Goal: Information Seeking & Learning: Learn about a topic

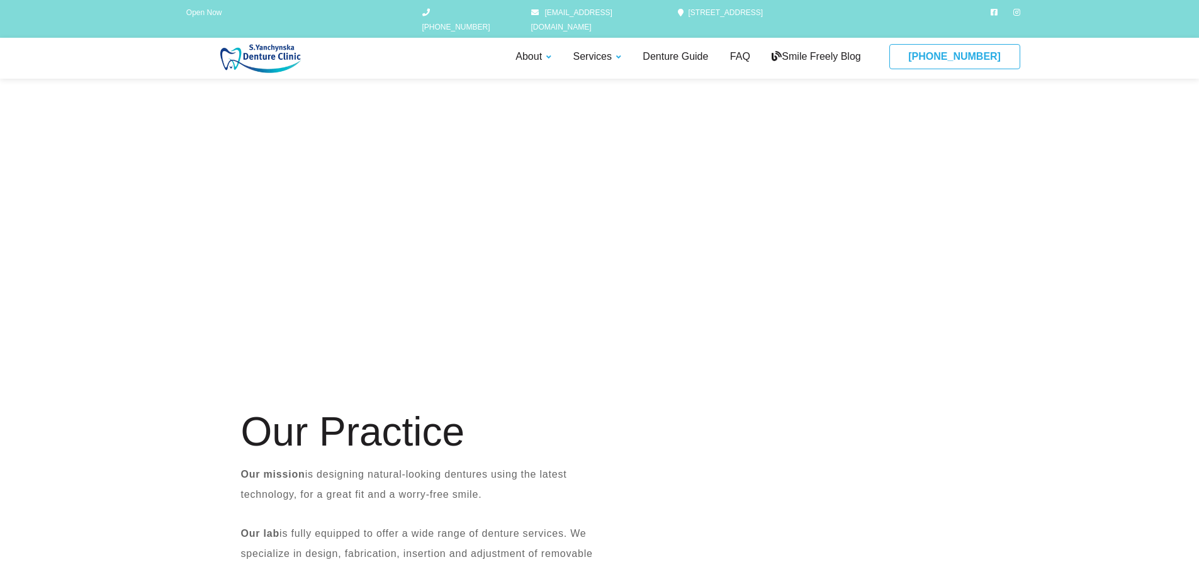
scroll to position [629, 0]
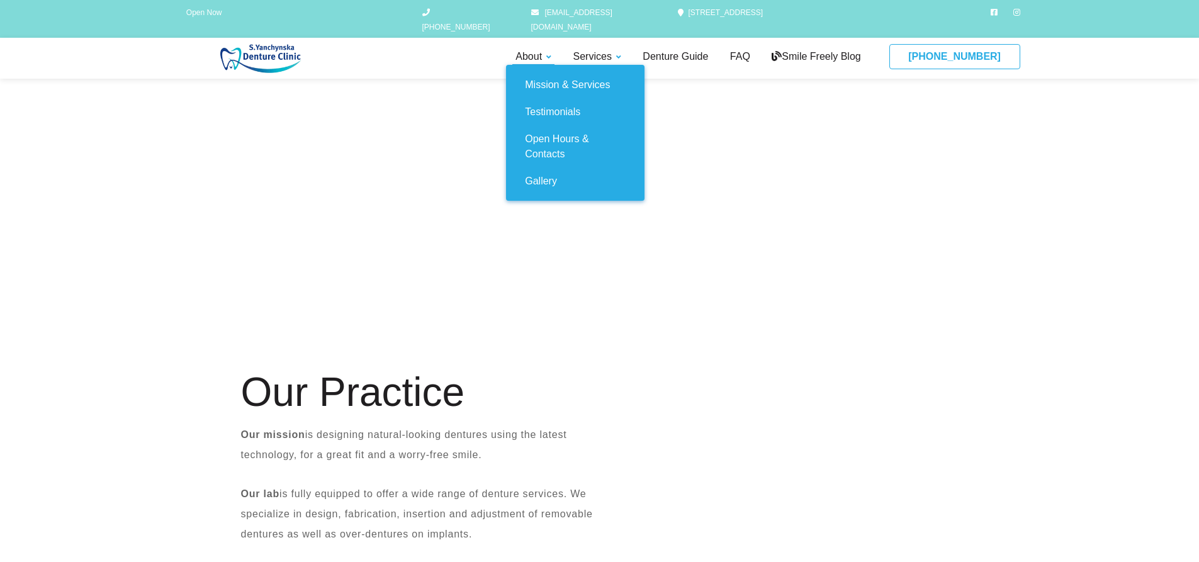
click at [538, 49] on link "About" at bounding box center [533, 57] width 42 height 16
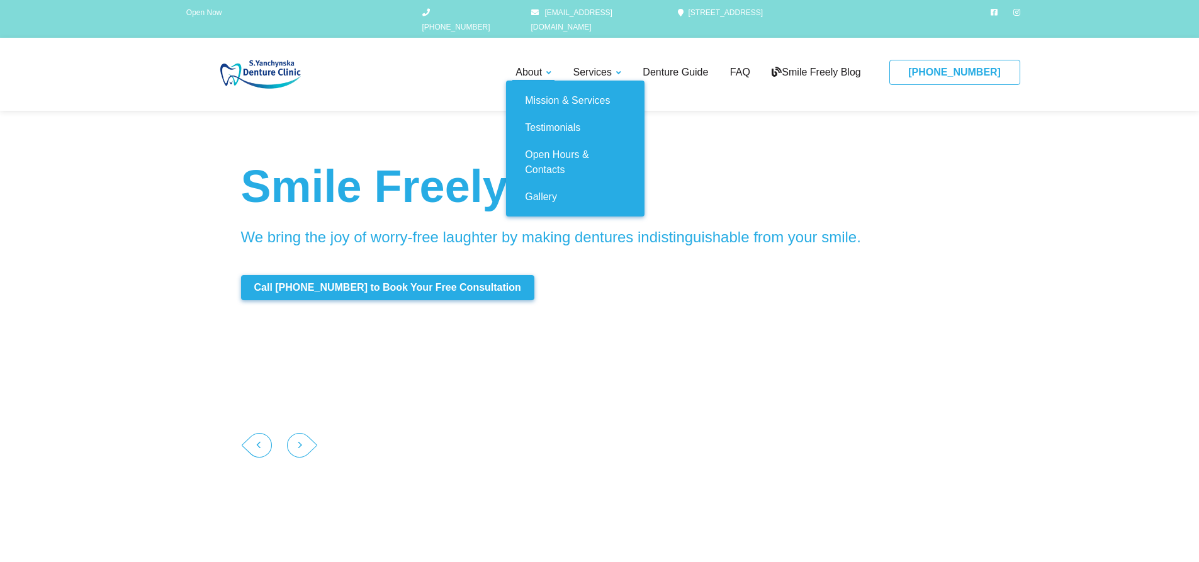
click at [537, 65] on link "About" at bounding box center [533, 73] width 42 height 16
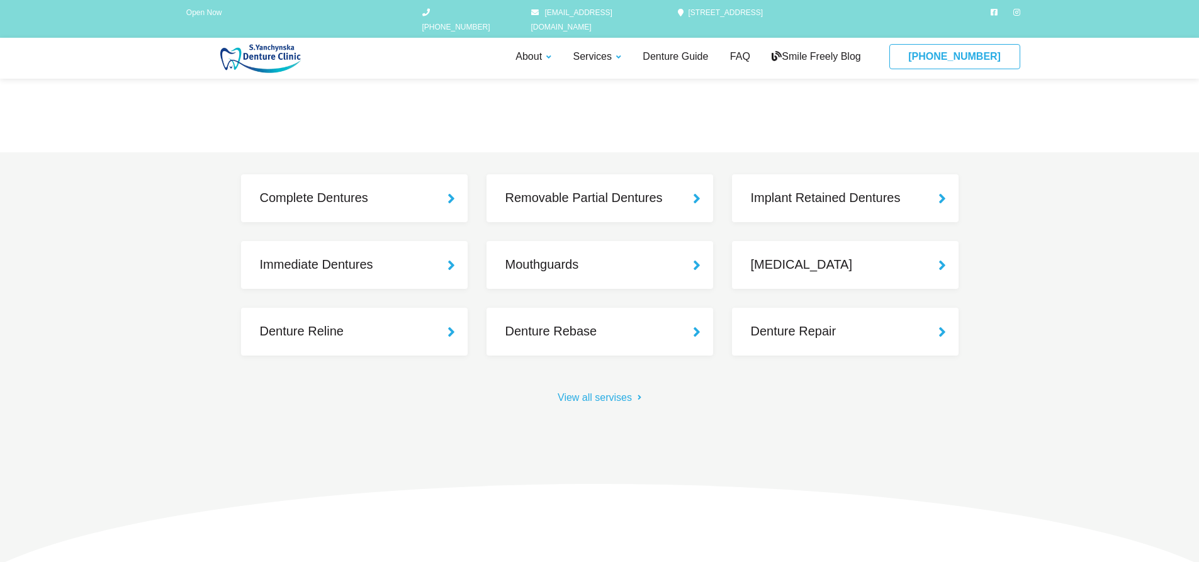
scroll to position [1132, 0]
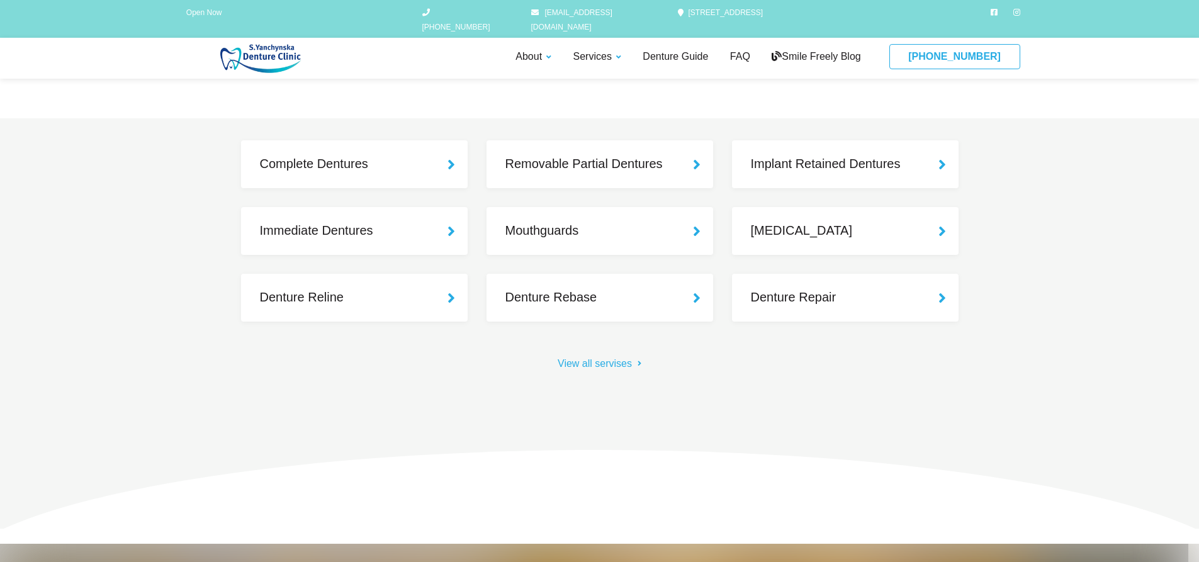
click at [254, 53] on img at bounding box center [263, 58] width 168 height 29
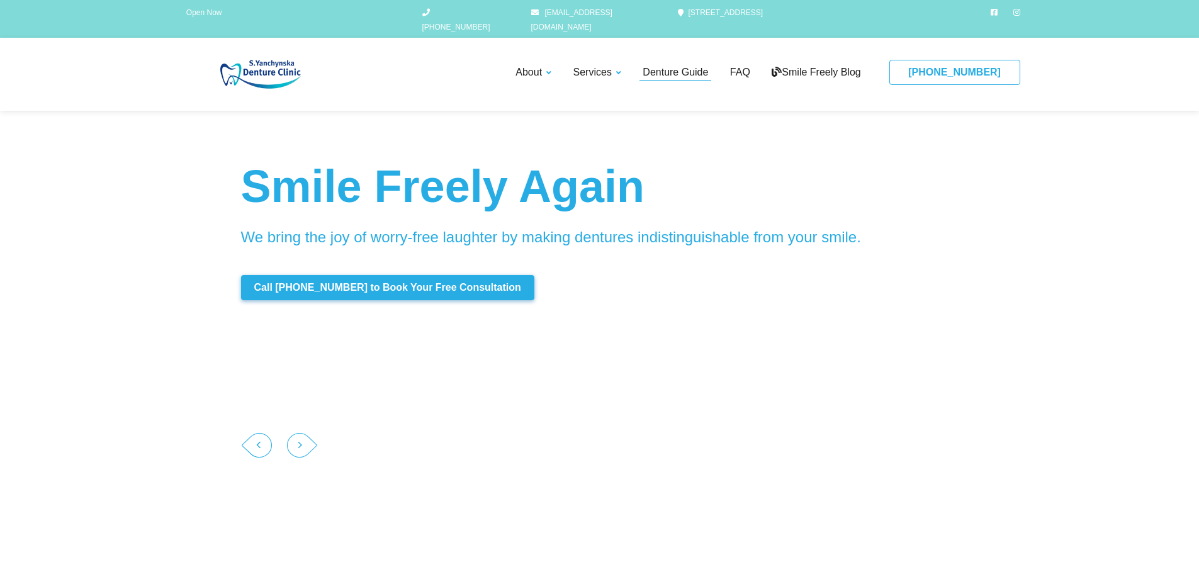
click at [659, 65] on link "Denture Guide" at bounding box center [675, 73] width 72 height 16
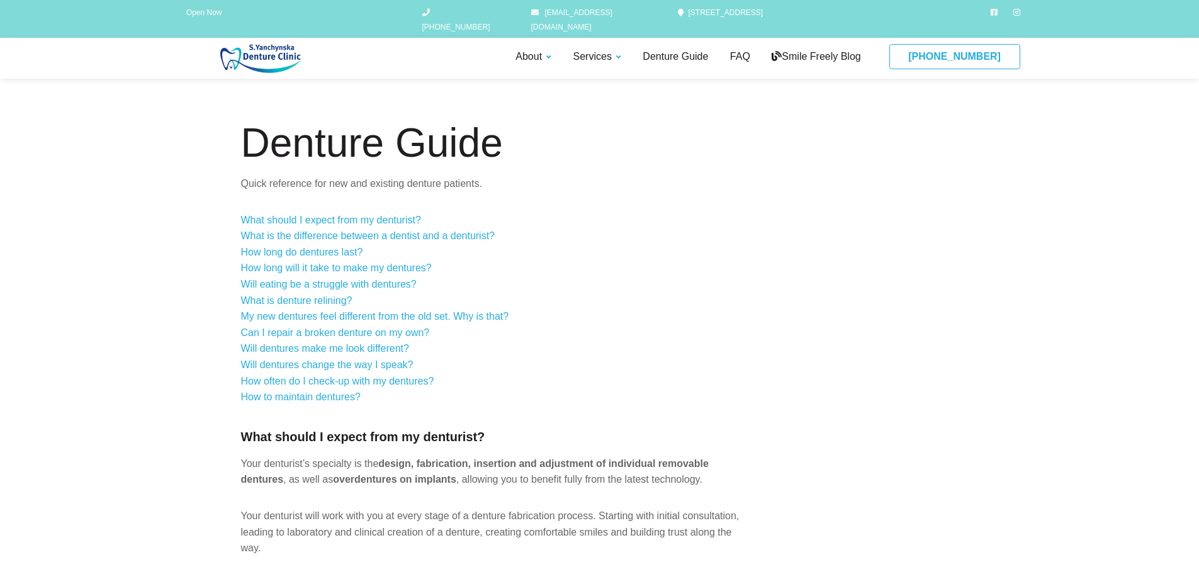
scroll to position [63, 0]
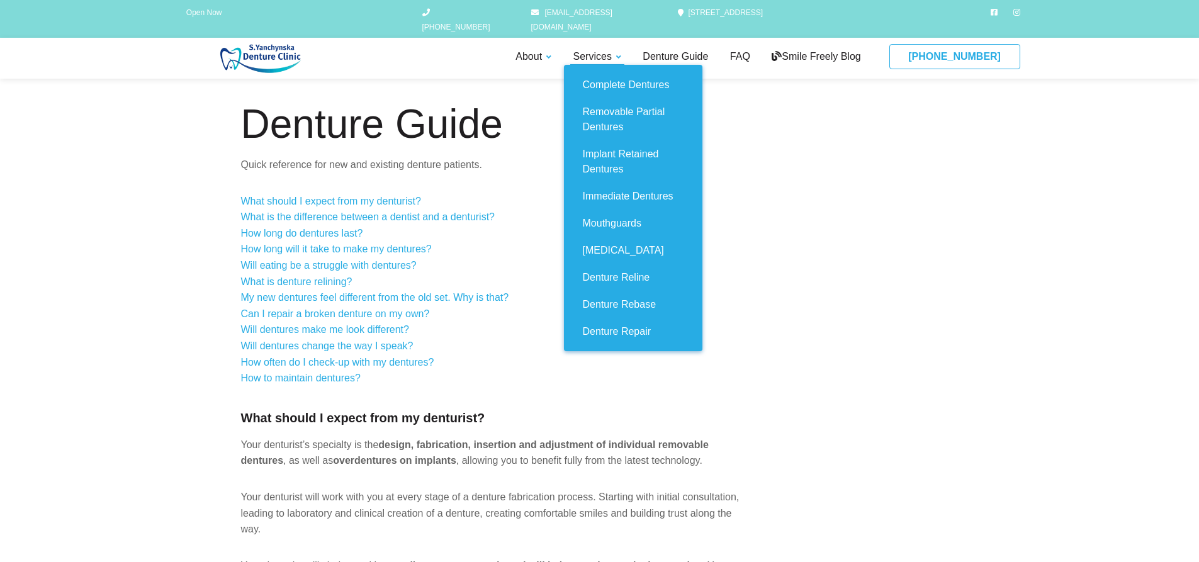
click at [583, 49] on link "Services" at bounding box center [597, 57] width 54 height 16
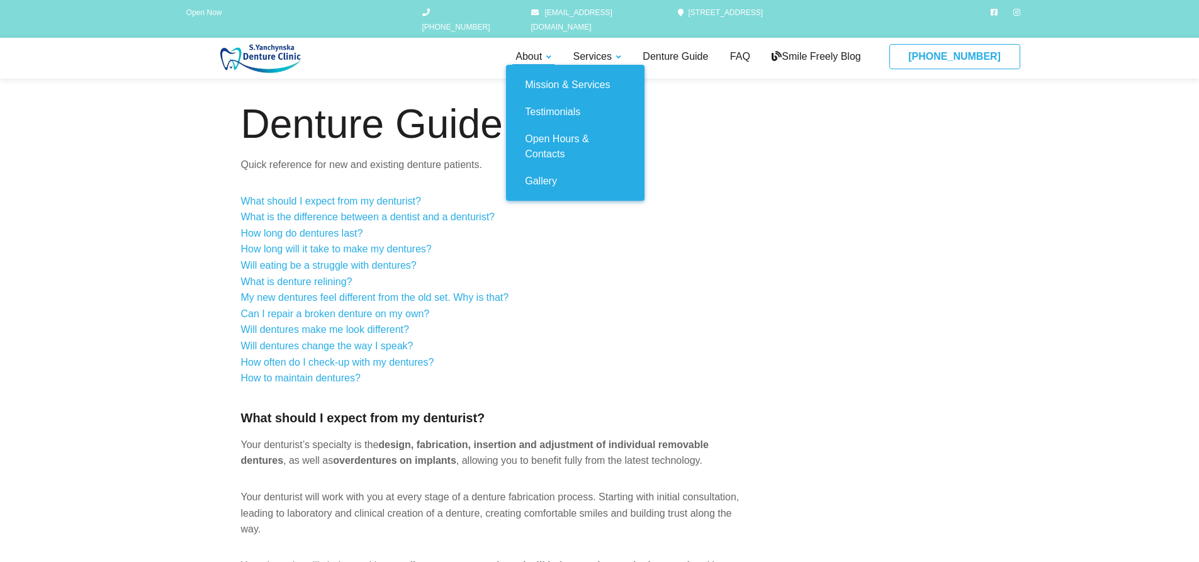
click at [519, 49] on link "About" at bounding box center [533, 57] width 42 height 16
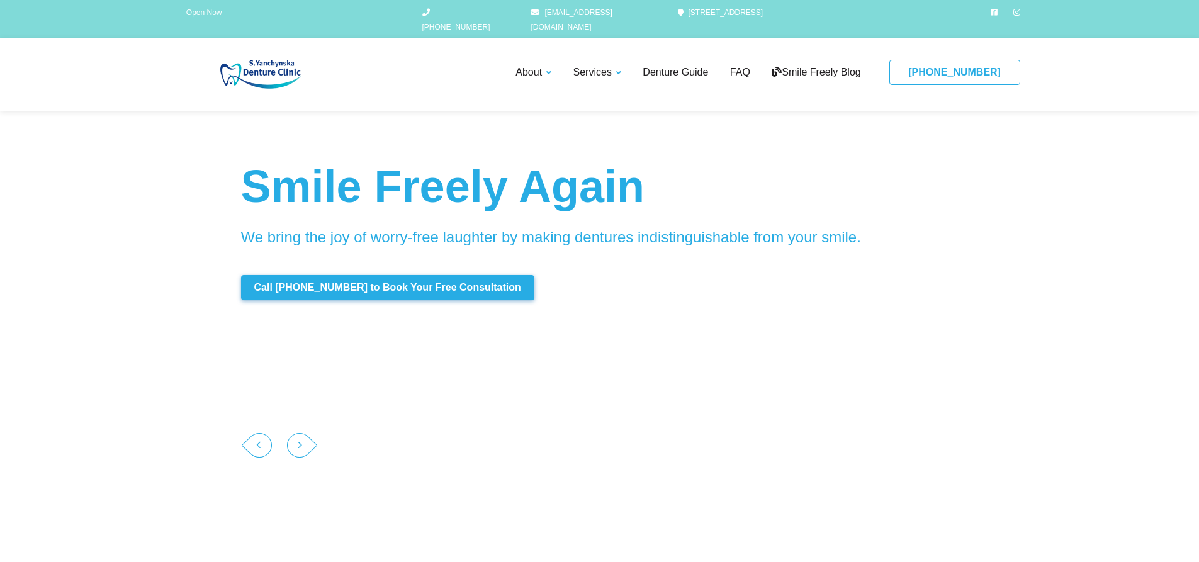
click at [252, 60] on img at bounding box center [263, 74] width 168 height 29
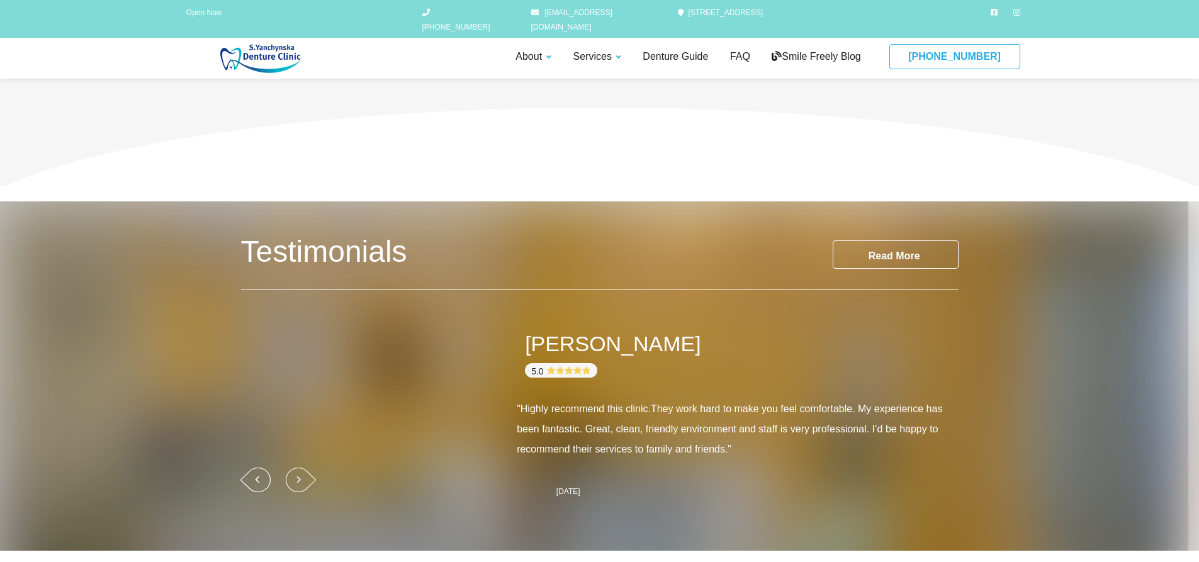
scroll to position [1510, 0]
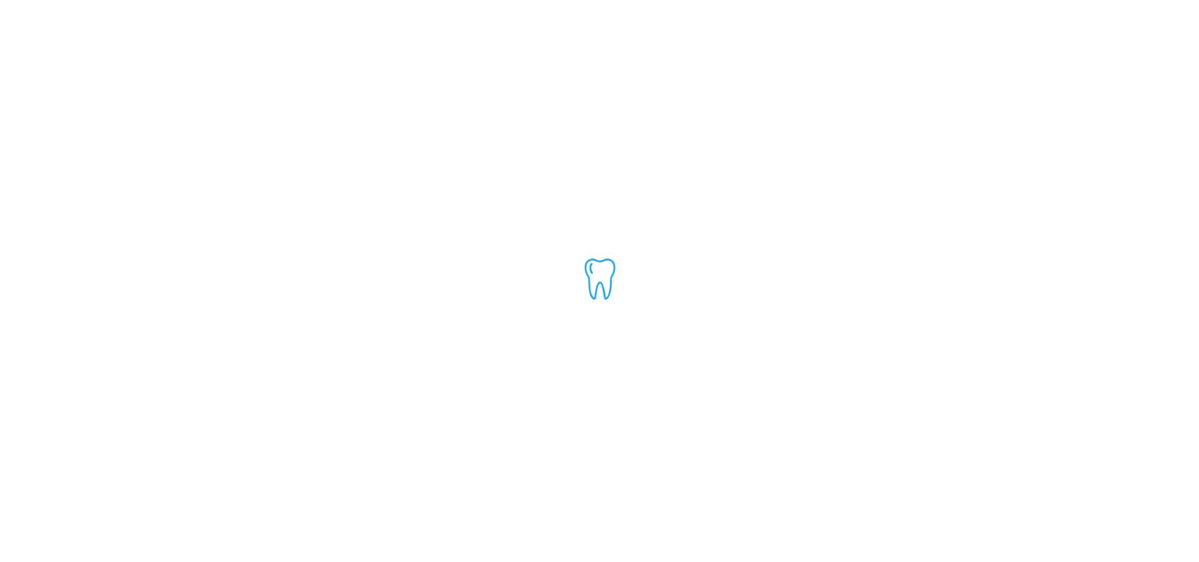
scroll to position [1128, 0]
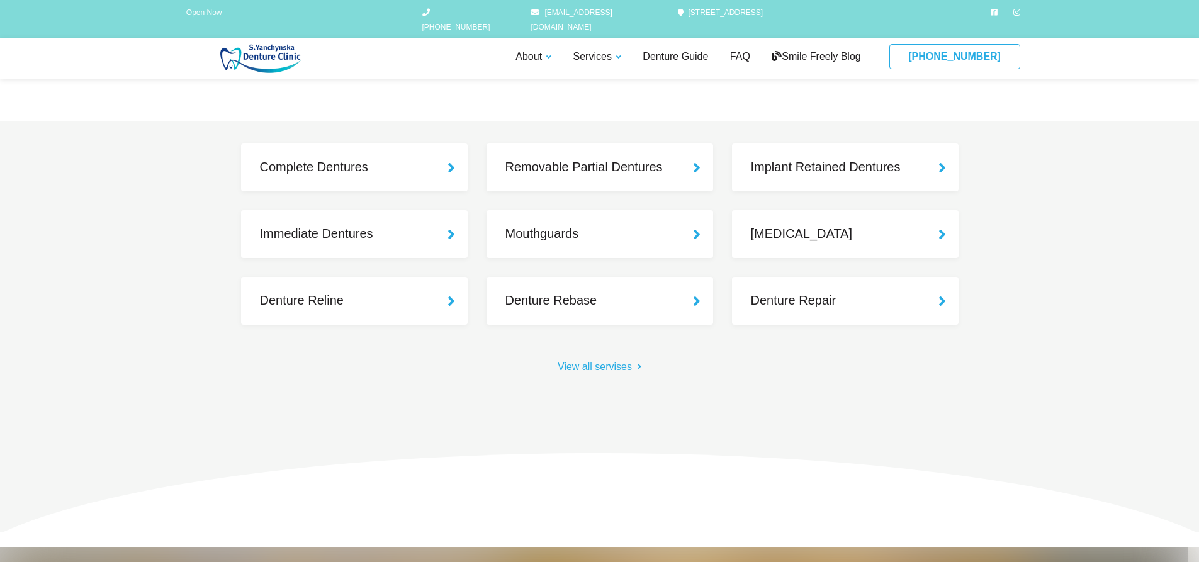
scroll to position [1132, 0]
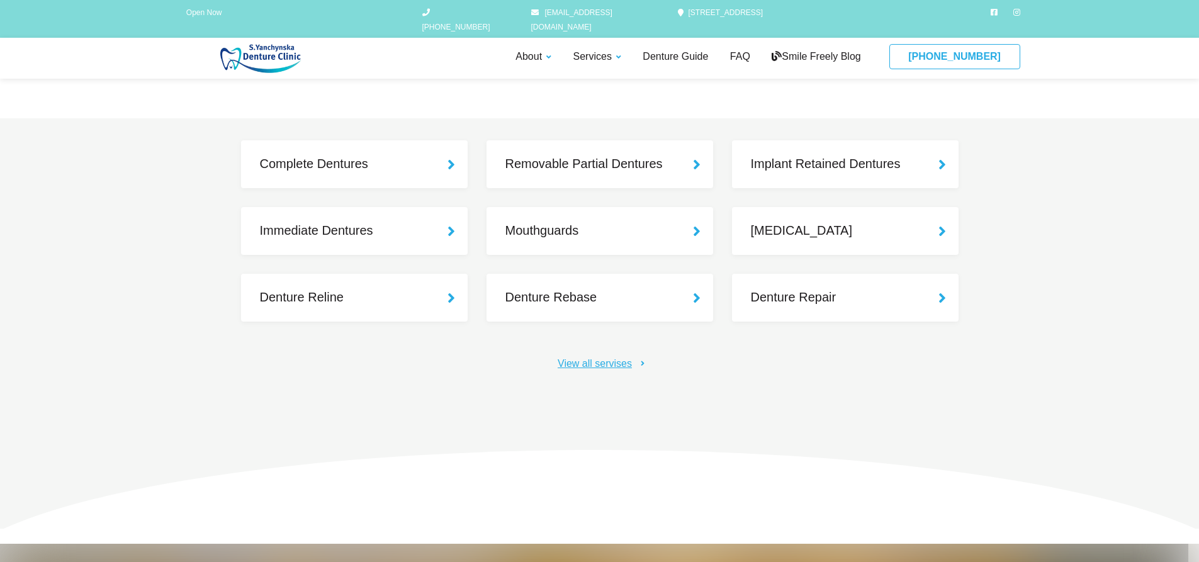
click at [598, 359] on link "View all servises" at bounding box center [599, 363] width 84 height 15
